Goal: Information Seeking & Learning: Check status

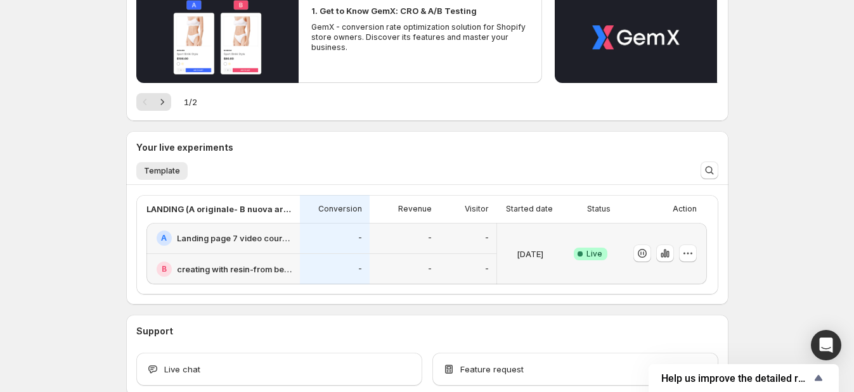
scroll to position [230, 0]
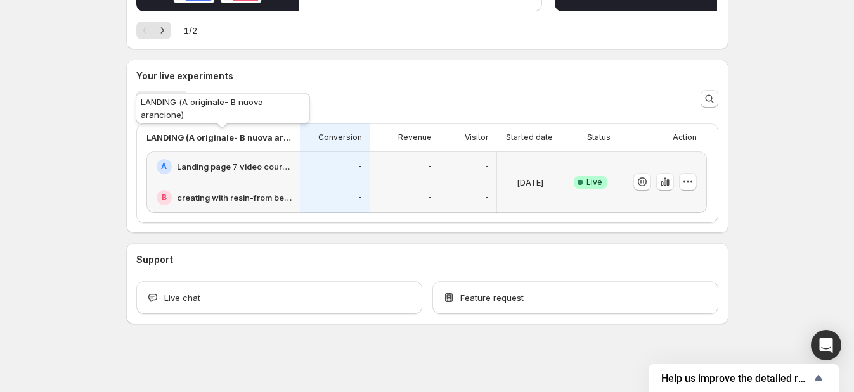
click at [270, 135] on p "LANDING (A originale- B nuova arancione)" at bounding box center [219, 137] width 146 height 13
click at [313, 136] on div "Conversion" at bounding box center [335, 137] width 55 height 13
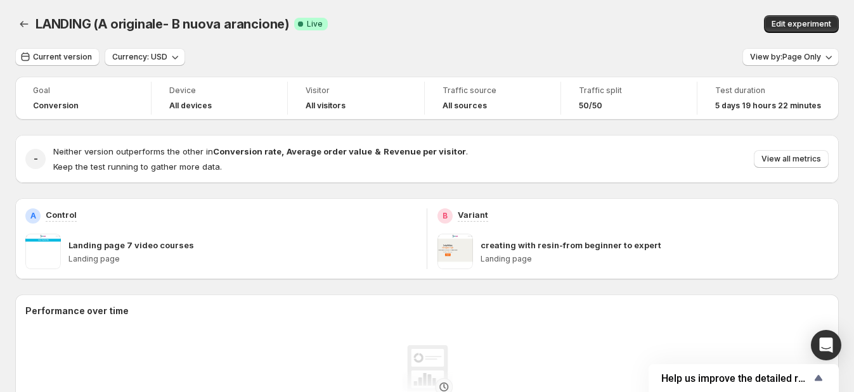
click at [158, 135] on div "- Neither version outperforms the other in Conversion rate , Average order valu…" at bounding box center [427, 159] width 824 height 48
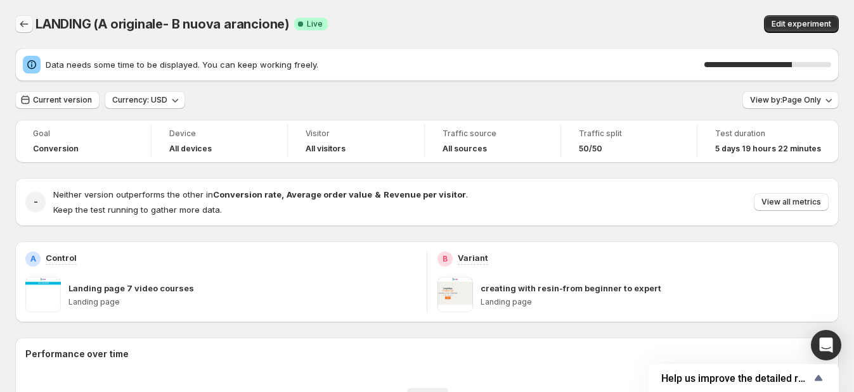
click at [20, 26] on icon "Back" at bounding box center [24, 24] width 13 height 13
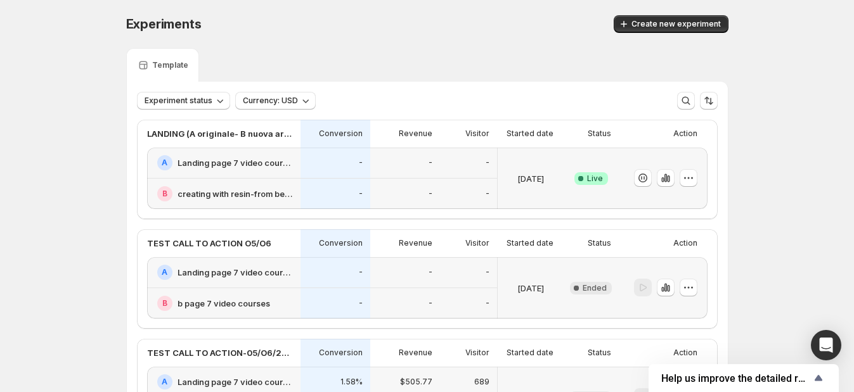
click at [510, 124] on div "Started date" at bounding box center [530, 134] width 67 height 28
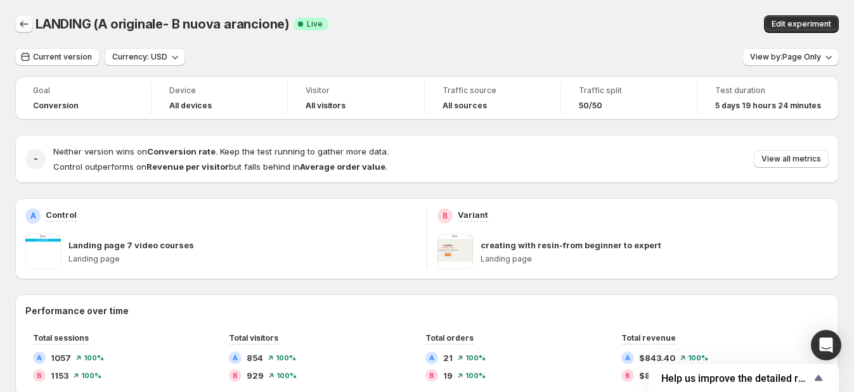
click at [27, 25] on icon "Back" at bounding box center [24, 24] width 13 height 13
